Goal: Task Accomplishment & Management: Use online tool/utility

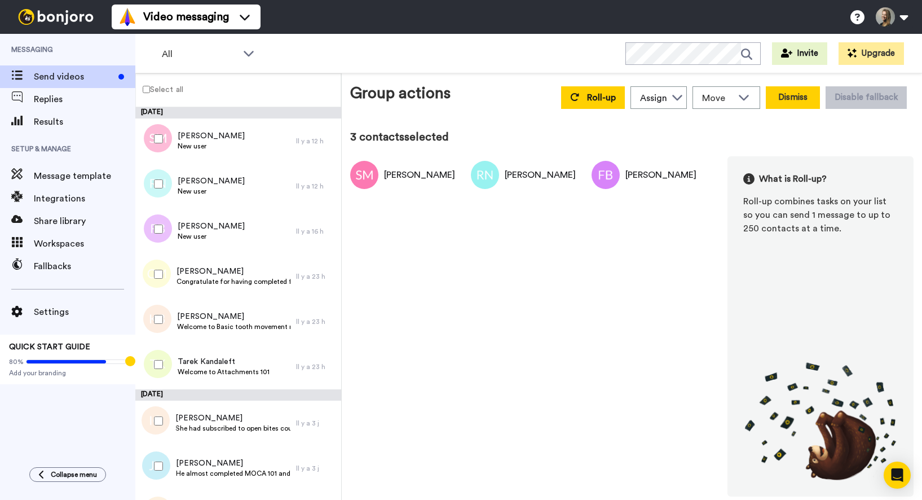
click at [791, 100] on button "Dismiss" at bounding box center [793, 97] width 54 height 23
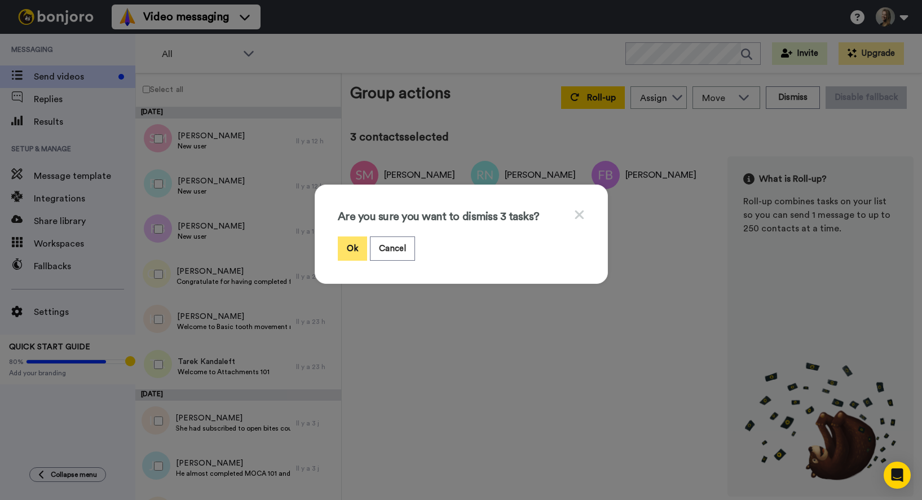
click at [356, 249] on button "Ok" at bounding box center [352, 248] width 29 height 24
